Goal: Find specific page/section: Find specific page/section

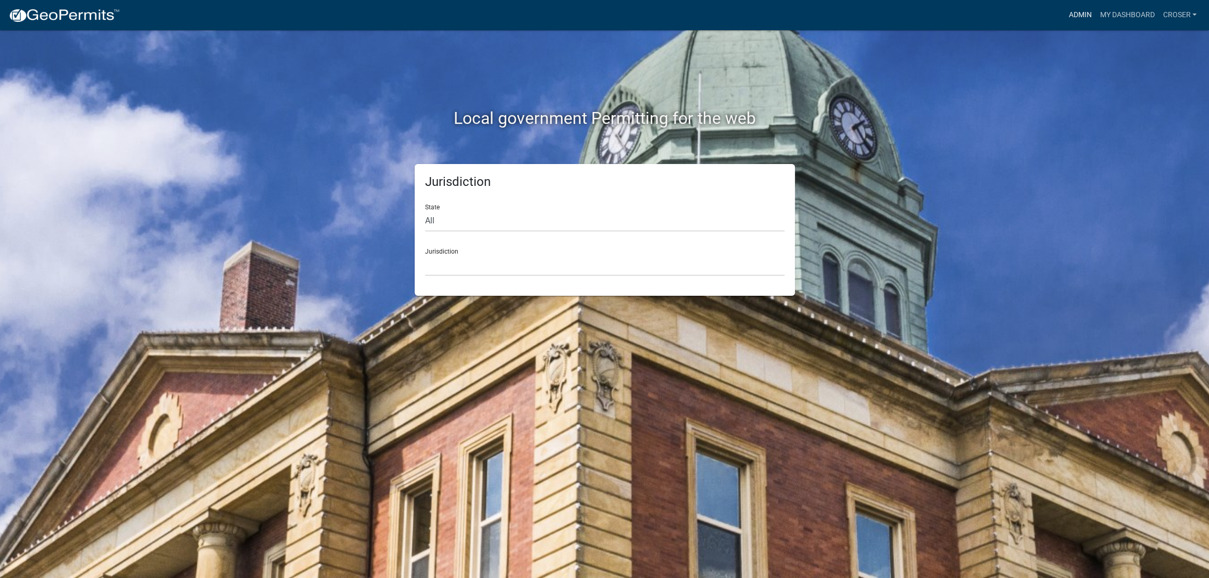
click at [1064, 10] on link "Admin" at bounding box center [1079, 15] width 31 height 20
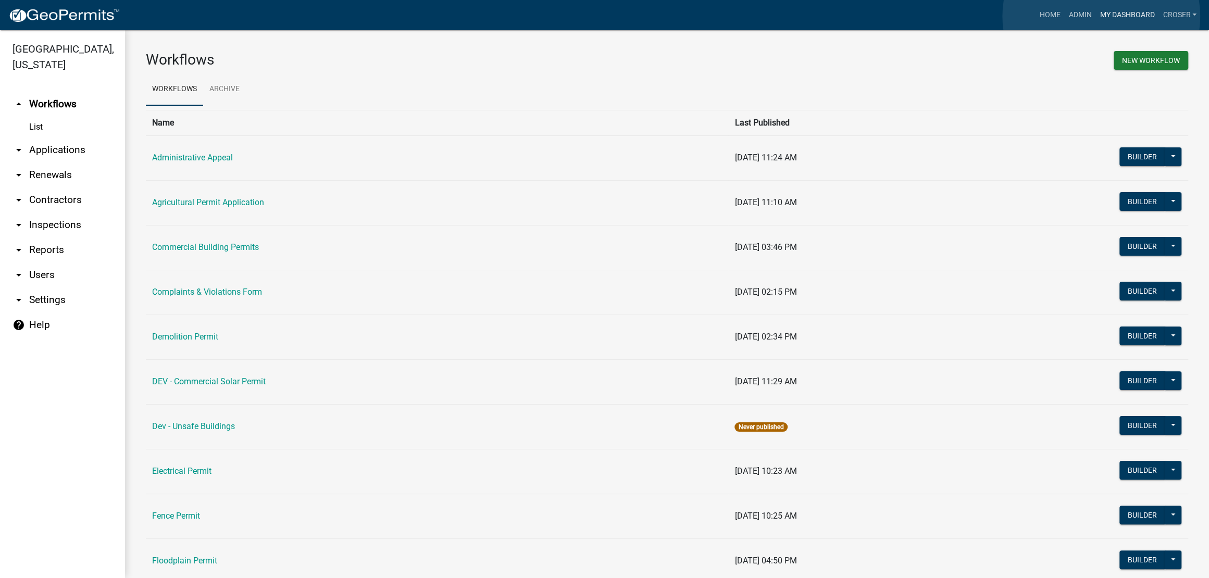
click at [1101, 16] on link "My Dashboard" at bounding box center [1126, 15] width 63 height 20
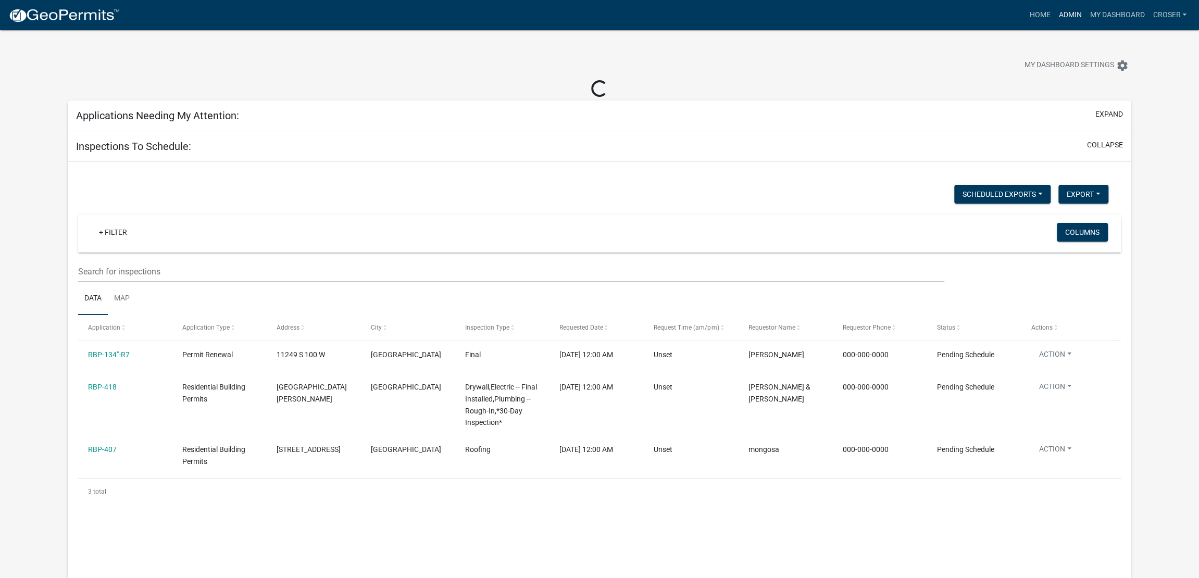
click at [1054, 19] on link "Admin" at bounding box center [1069, 15] width 31 height 20
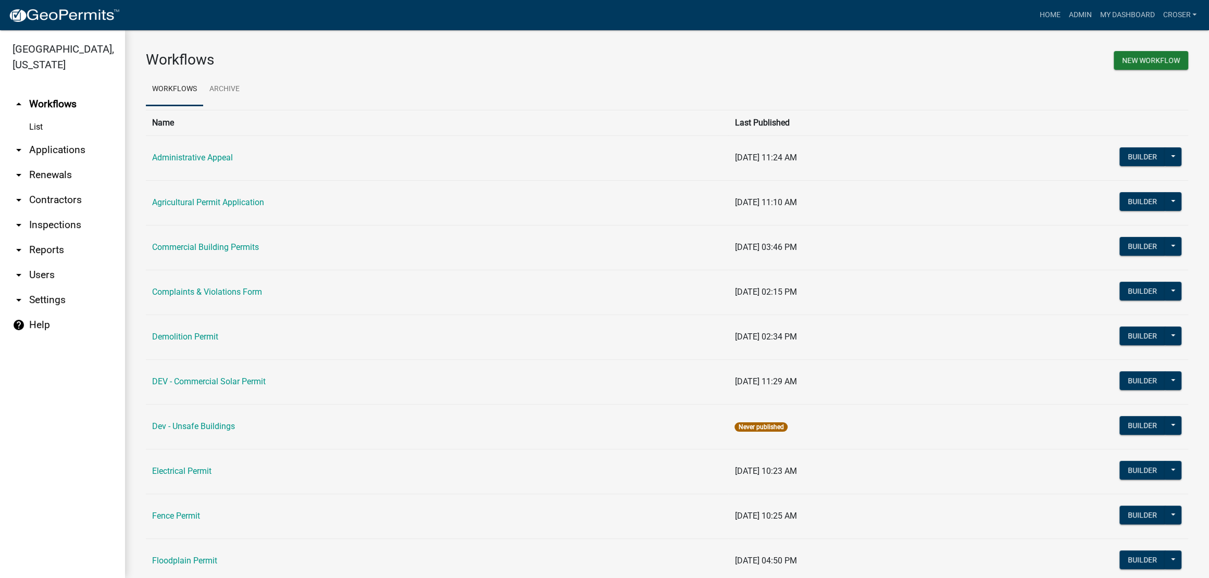
click at [72, 162] on link "arrow_drop_down Applications" at bounding box center [62, 149] width 125 height 25
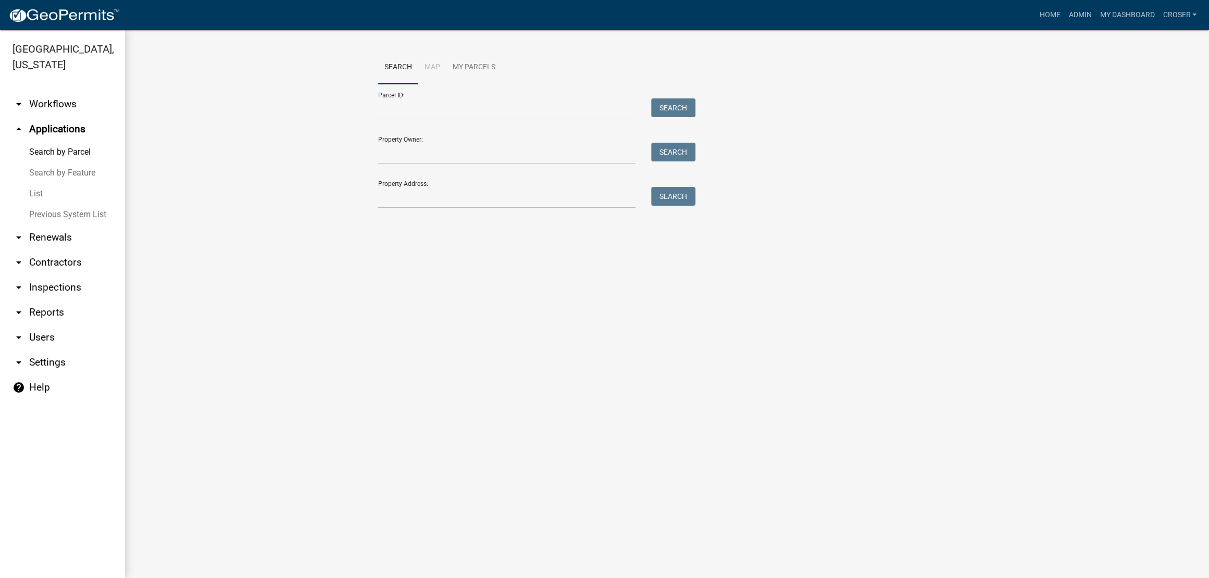
click at [40, 204] on link "List" at bounding box center [62, 193] width 125 height 21
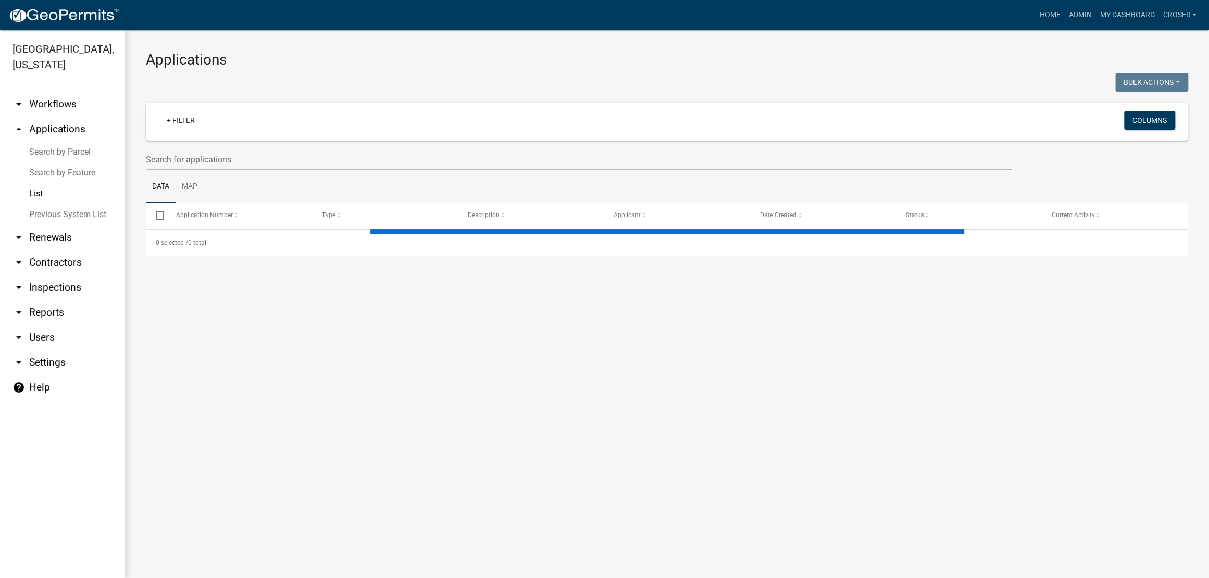
select select "3: 100"
